Goal: Information Seeking & Learning: Learn about a topic

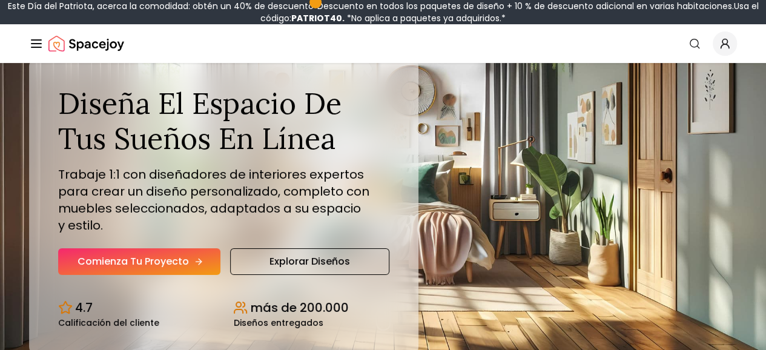
click at [186, 268] on font "Comienza tu proyecto" at bounding box center [133, 261] width 111 height 14
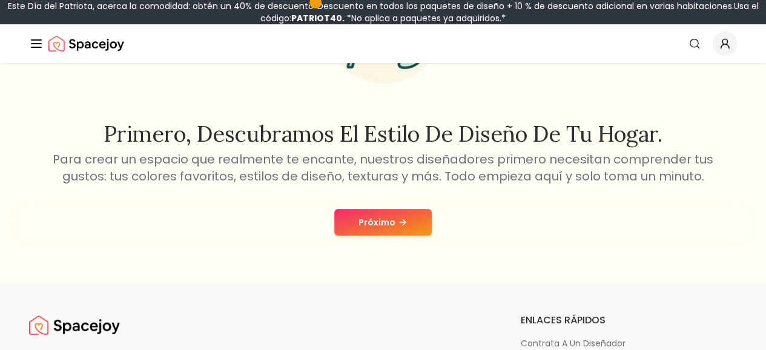
scroll to position [222, 0]
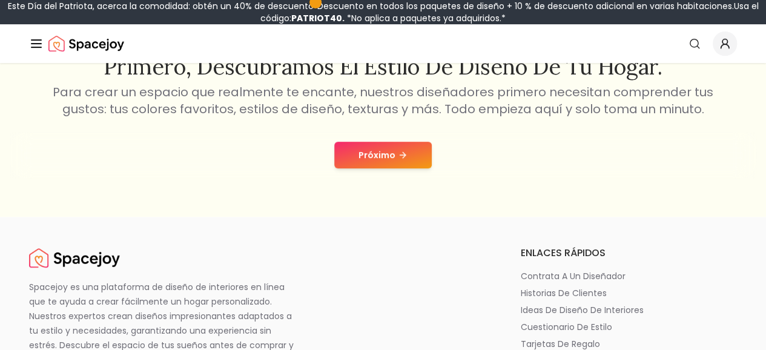
click at [381, 161] on font "Próximo" at bounding box center [377, 155] width 37 height 12
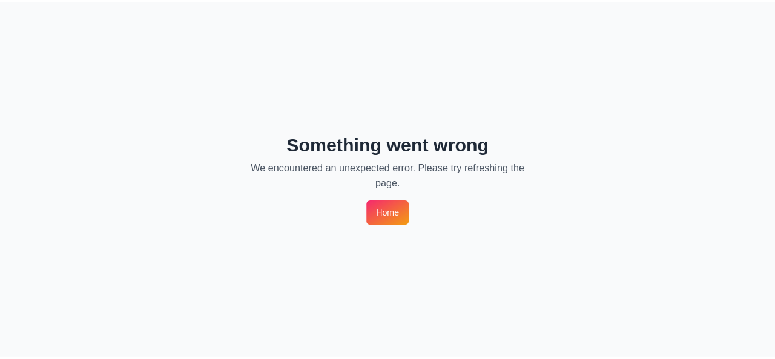
scroll to position [0, 0]
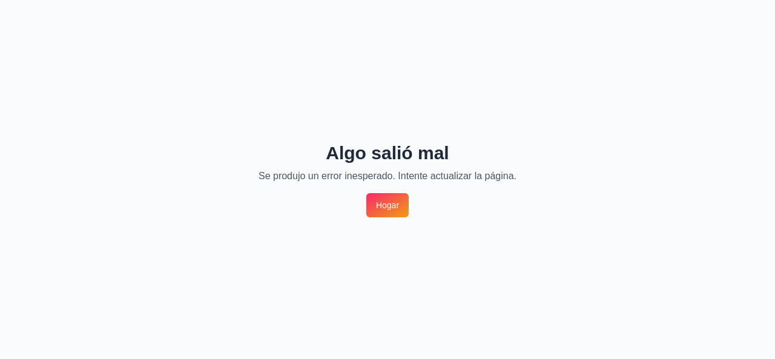
click at [394, 206] on font "Hogar" at bounding box center [387, 205] width 23 height 10
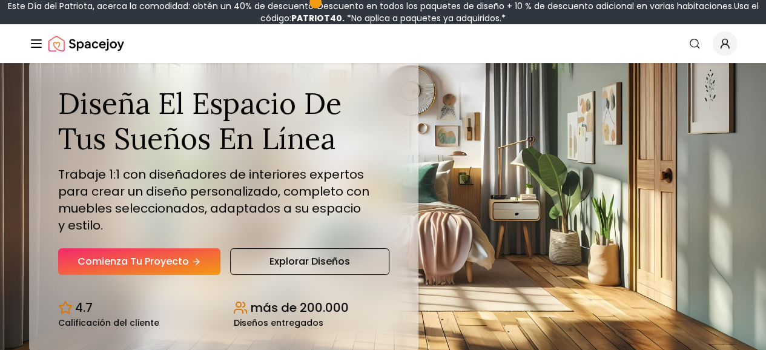
click at [172, 268] on font "Comienza tu proyecto" at bounding box center [133, 261] width 111 height 14
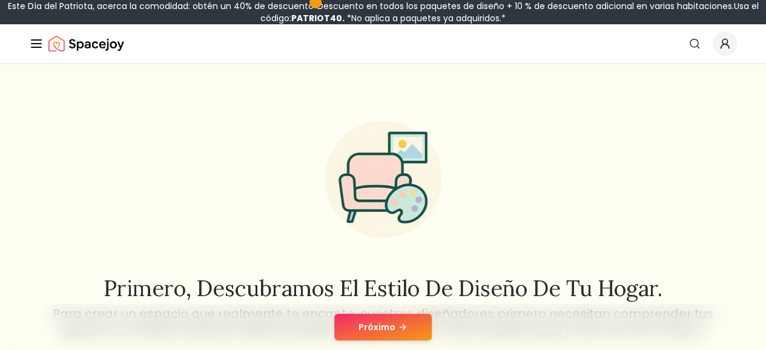
click at [0, 0] on font "Comienza tu proyecto" at bounding box center [0, 0] width 0 height 0
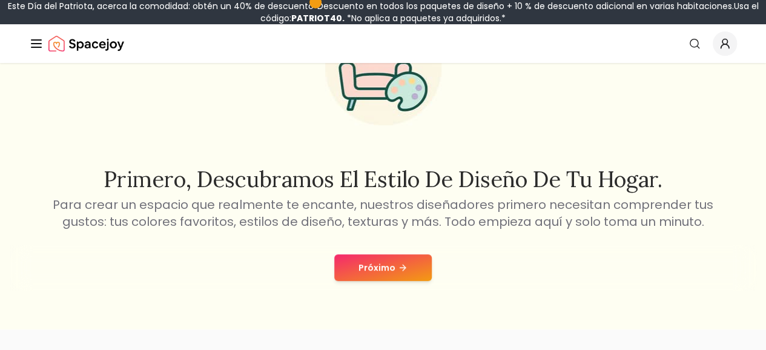
scroll to position [113, 0]
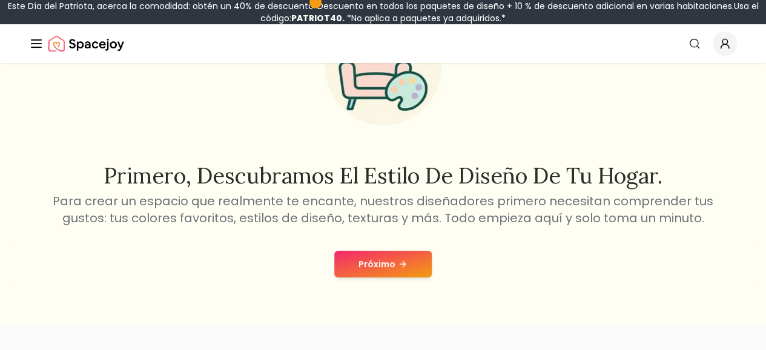
click at [409, 277] on button "Próximo" at bounding box center [383, 264] width 98 height 27
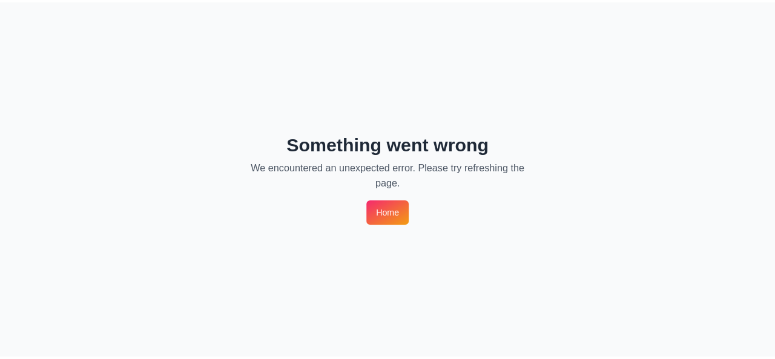
scroll to position [0, 0]
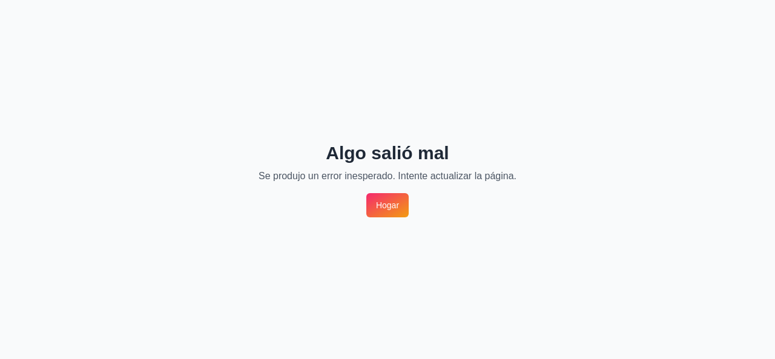
click at [382, 193] on div "Algo salió mal Se produjo un error inesperado. Intente actualizar la página. Ho…" at bounding box center [387, 179] width 775 height 359
click at [386, 202] on font "Hogar" at bounding box center [387, 205] width 23 height 10
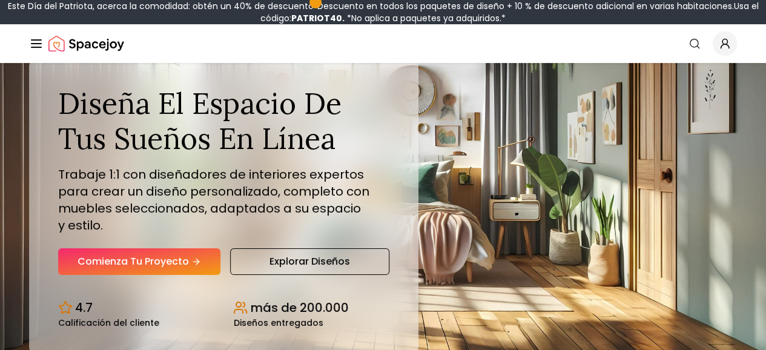
click at [274, 268] on font "Explorar diseños" at bounding box center [310, 261] width 81 height 14
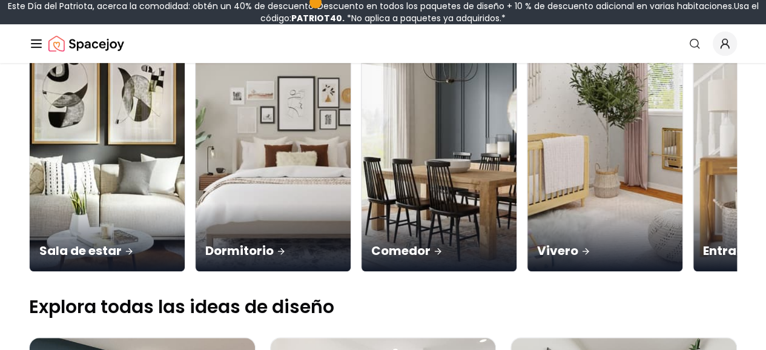
scroll to position [188, 0]
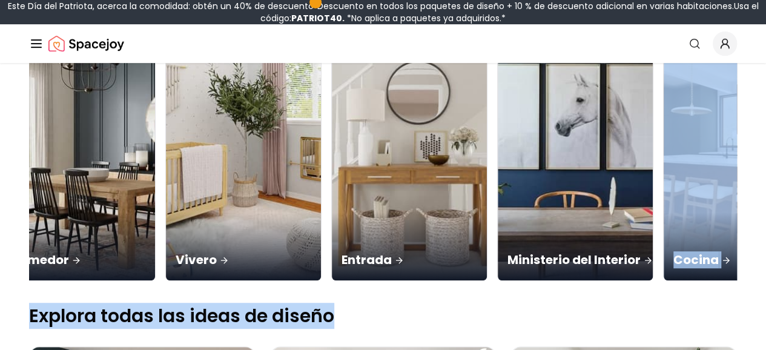
scroll to position [0, 417]
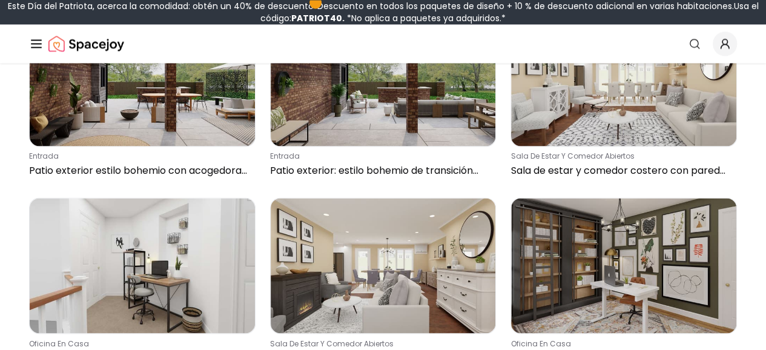
scroll to position [1071, 0]
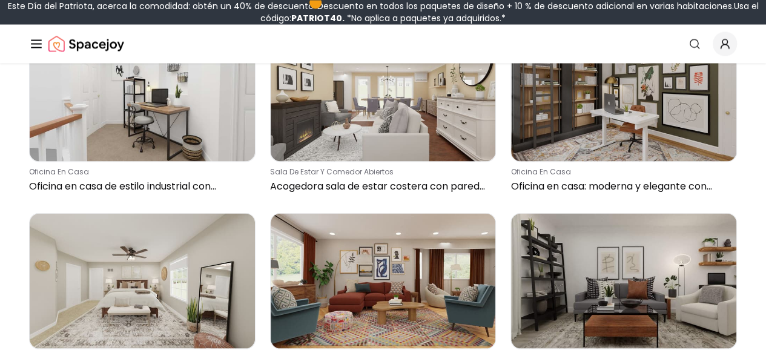
click at [0, 0] on icon "Global" at bounding box center [0, 0] width 0 height 0
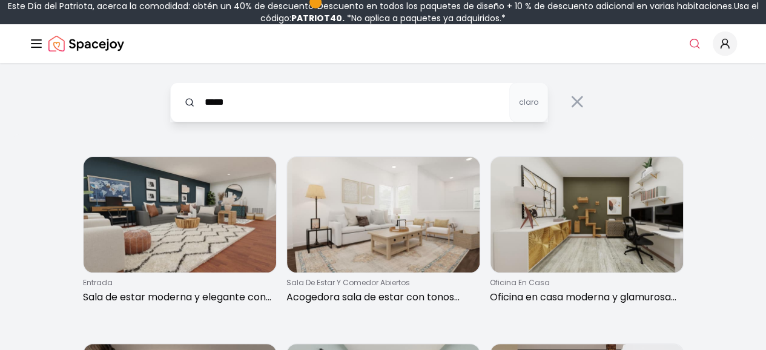
type input "*****"
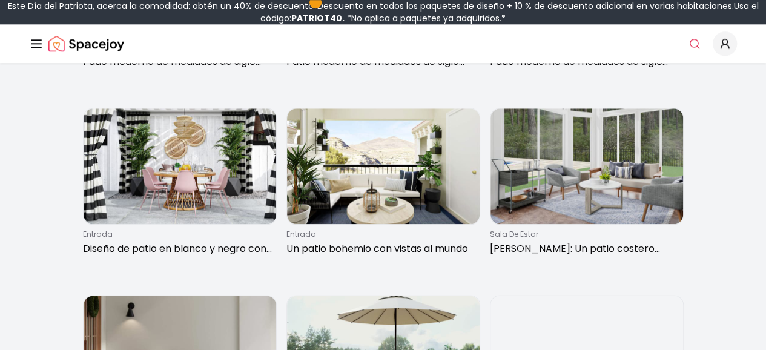
scroll to position [782, 0]
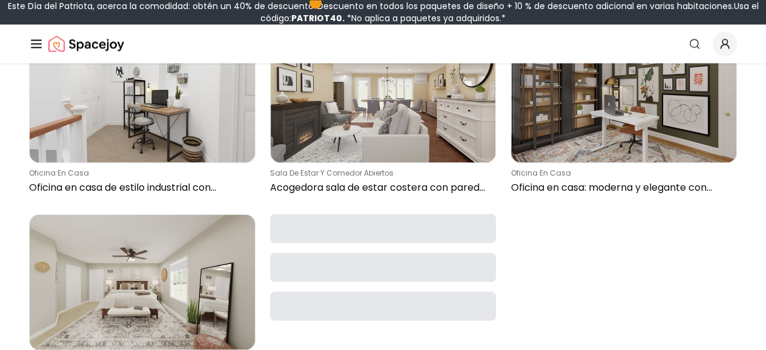
scroll to position [1071, 0]
